Goal: Task Accomplishment & Management: Manage account settings

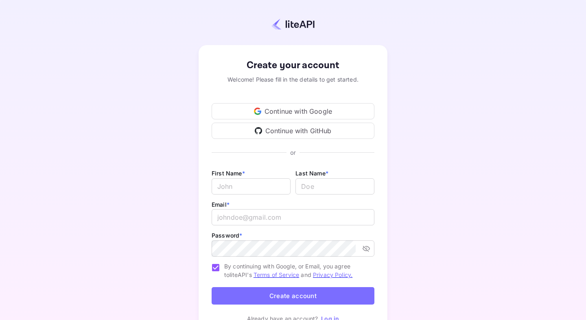
scroll to position [42, 0]
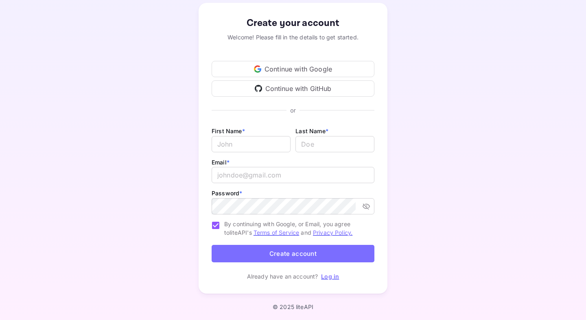
type input "[EMAIL_ADDRESS][DOMAIN_NAME]"
click at [328, 274] on link "Log in" at bounding box center [330, 276] width 18 height 7
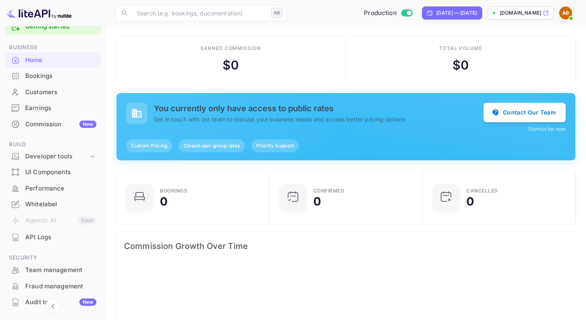
scroll to position [27, 0]
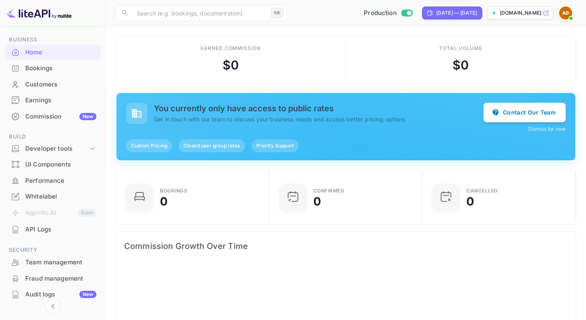
click at [58, 201] on div "Whitelabel" at bounding box center [60, 196] width 71 height 9
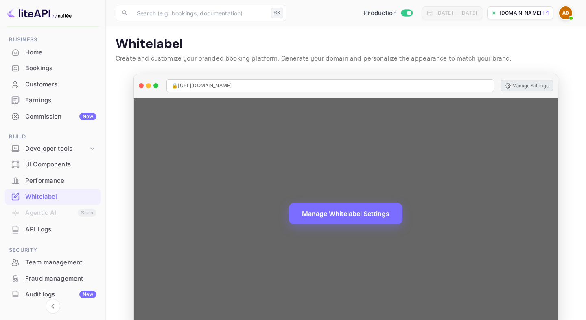
click at [515, 82] on button "Manage Settings" at bounding box center [526, 85] width 52 height 11
